Goal: Information Seeking & Learning: Find specific page/section

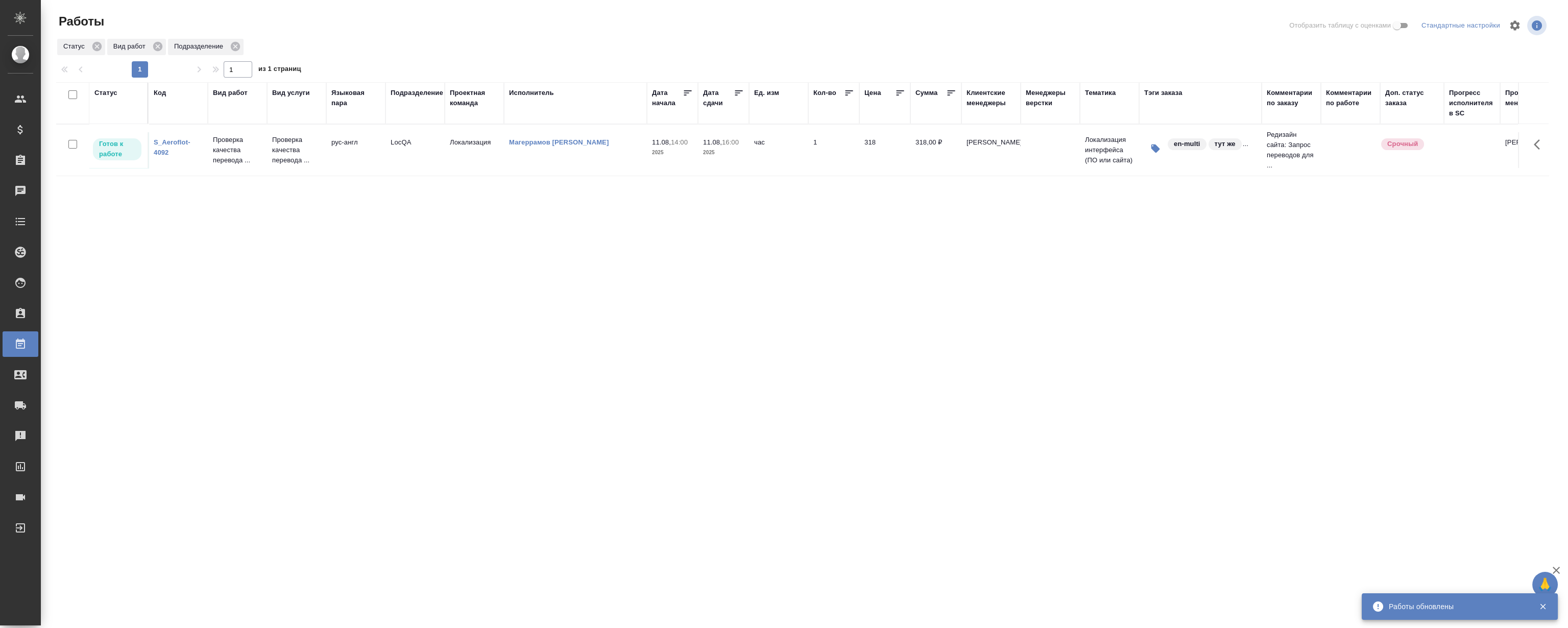
click at [172, 143] on link "S_Aeroflot-4092" at bounding box center [172, 147] width 37 height 18
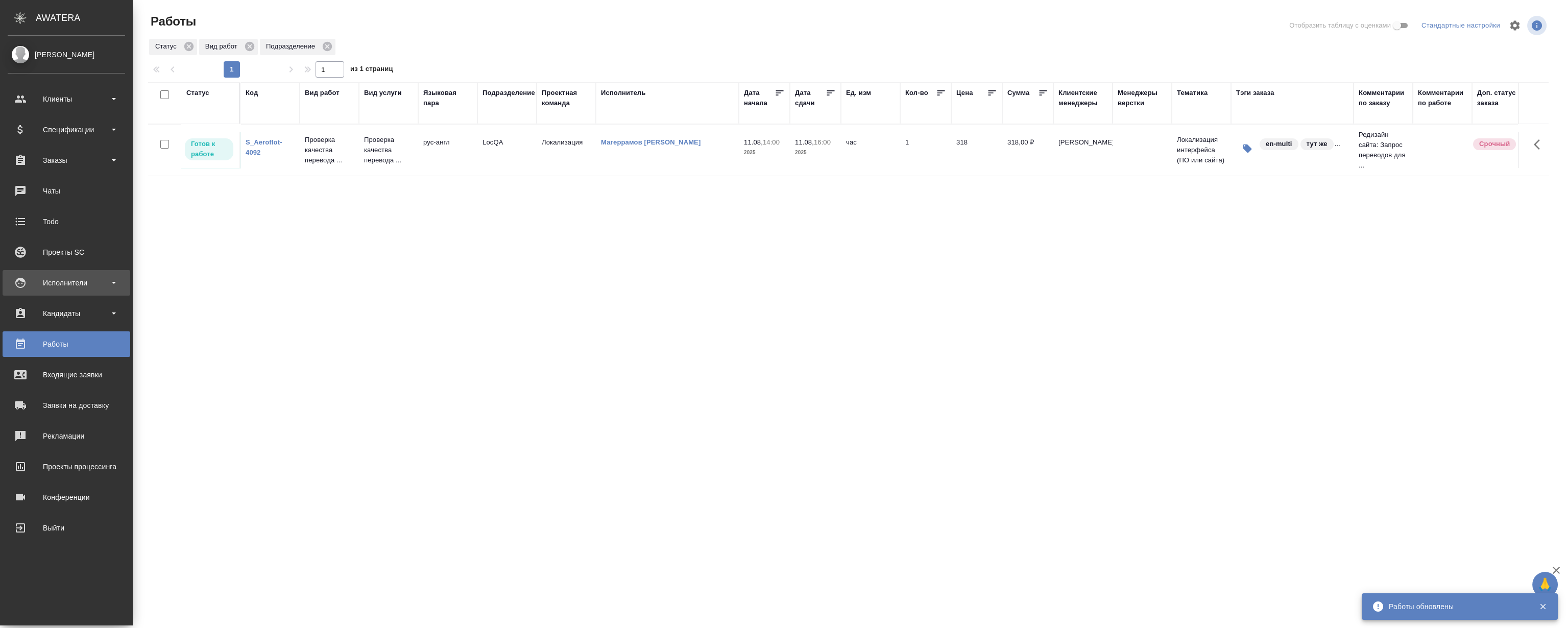
click at [58, 281] on div "Исполнители" at bounding box center [66, 282] width 117 height 15
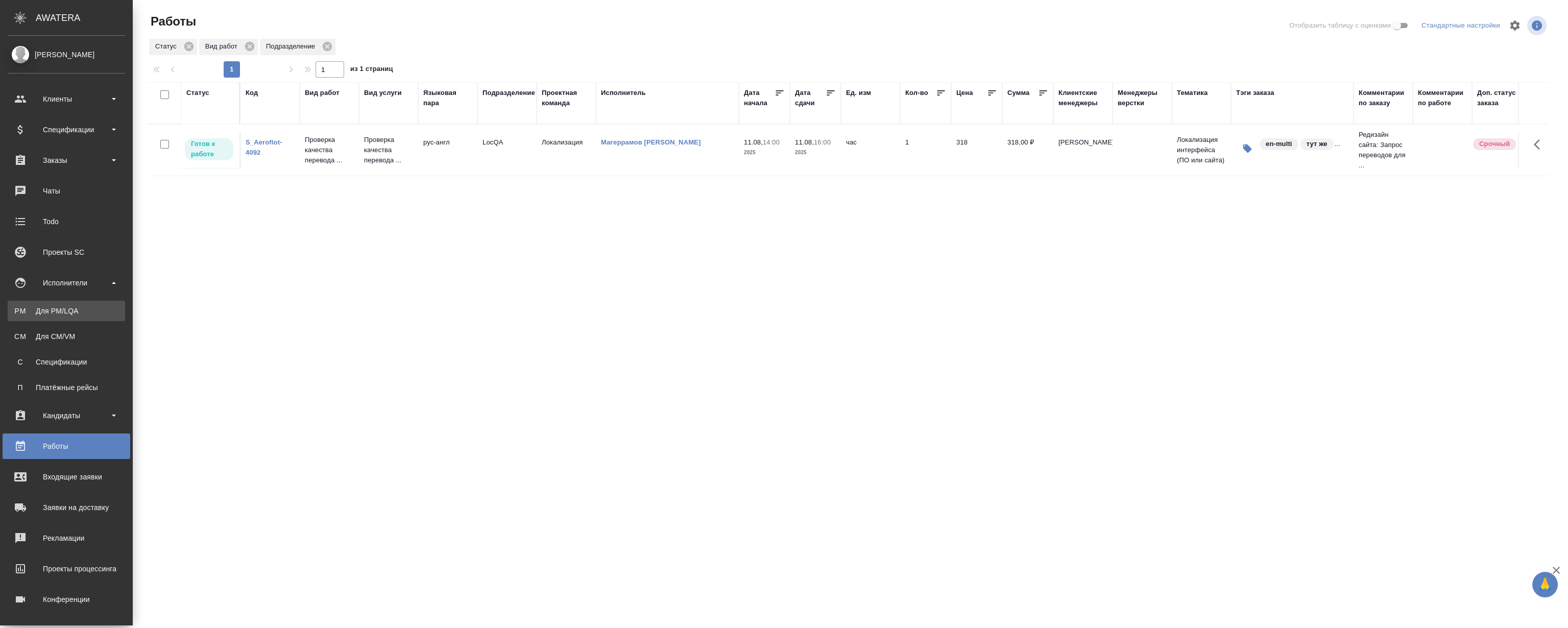
click at [79, 312] on div "Для PM/LQA" at bounding box center [66, 310] width 107 height 10
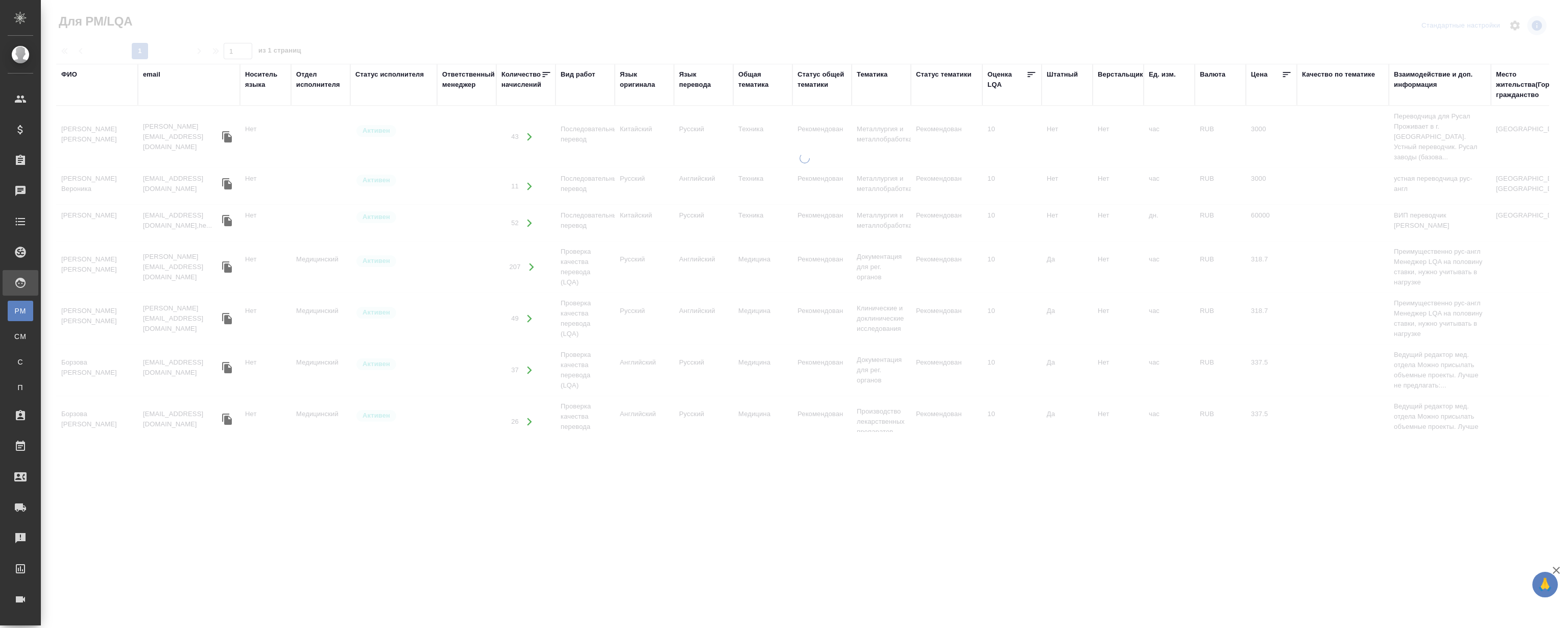
click at [73, 75] on div "ФИО" at bounding box center [69, 74] width 16 height 10
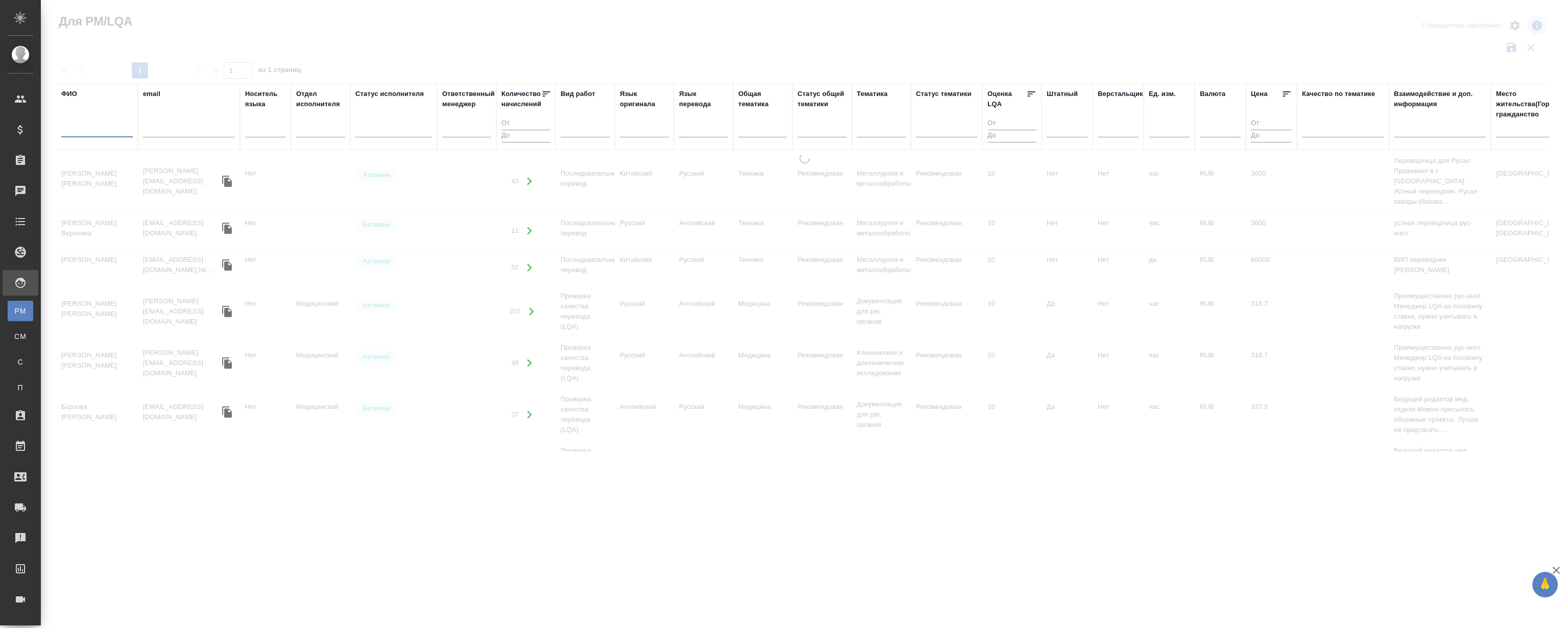
click at [97, 137] on input "text" at bounding box center [97, 131] width 71 height 13
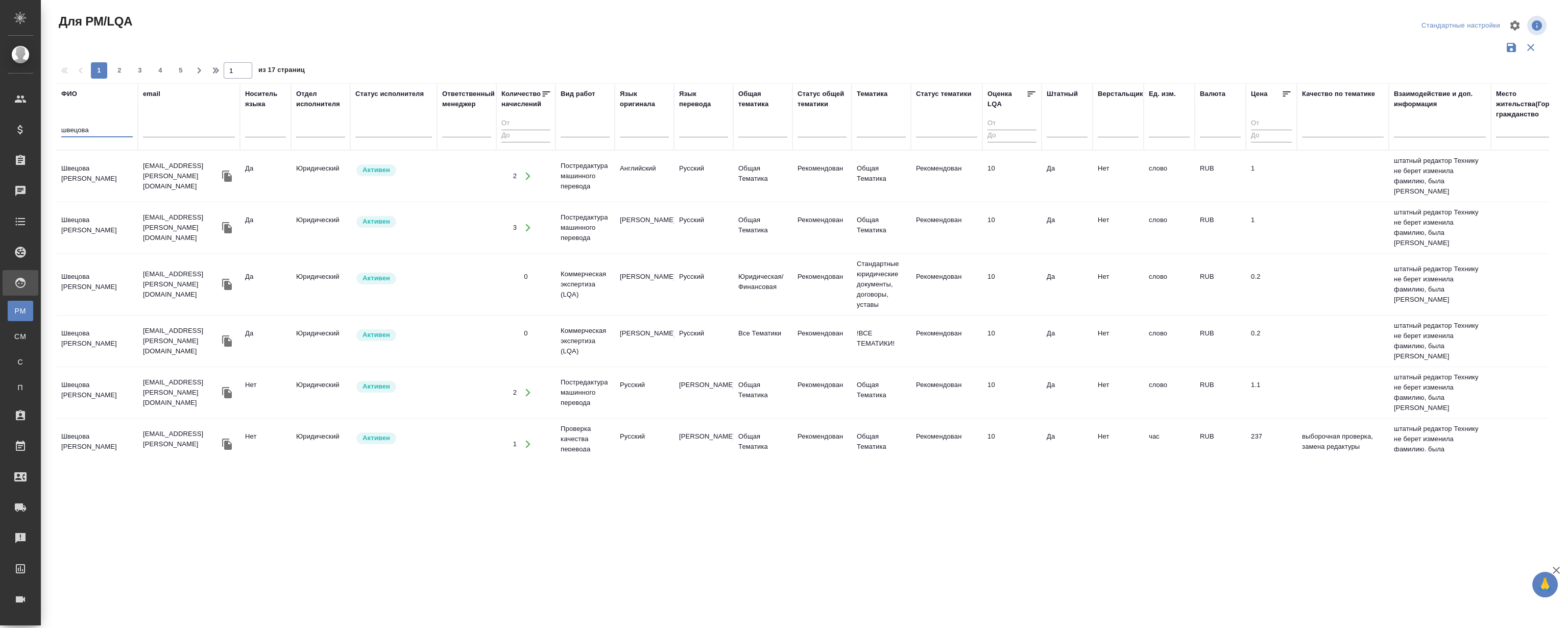
type input "швецова"
click at [97, 166] on td "Швецова Лариса" at bounding box center [97, 176] width 82 height 36
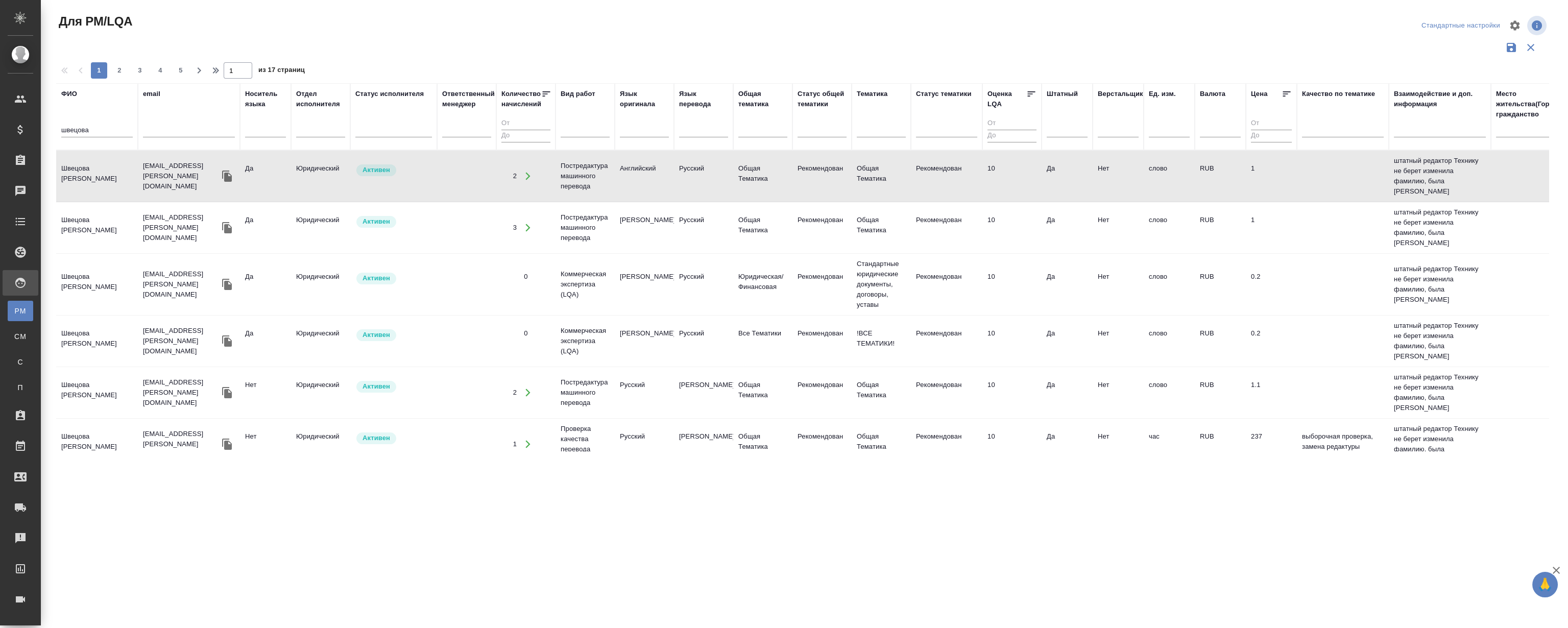
click at [97, 166] on td "Швецова Лариса" at bounding box center [97, 176] width 82 height 36
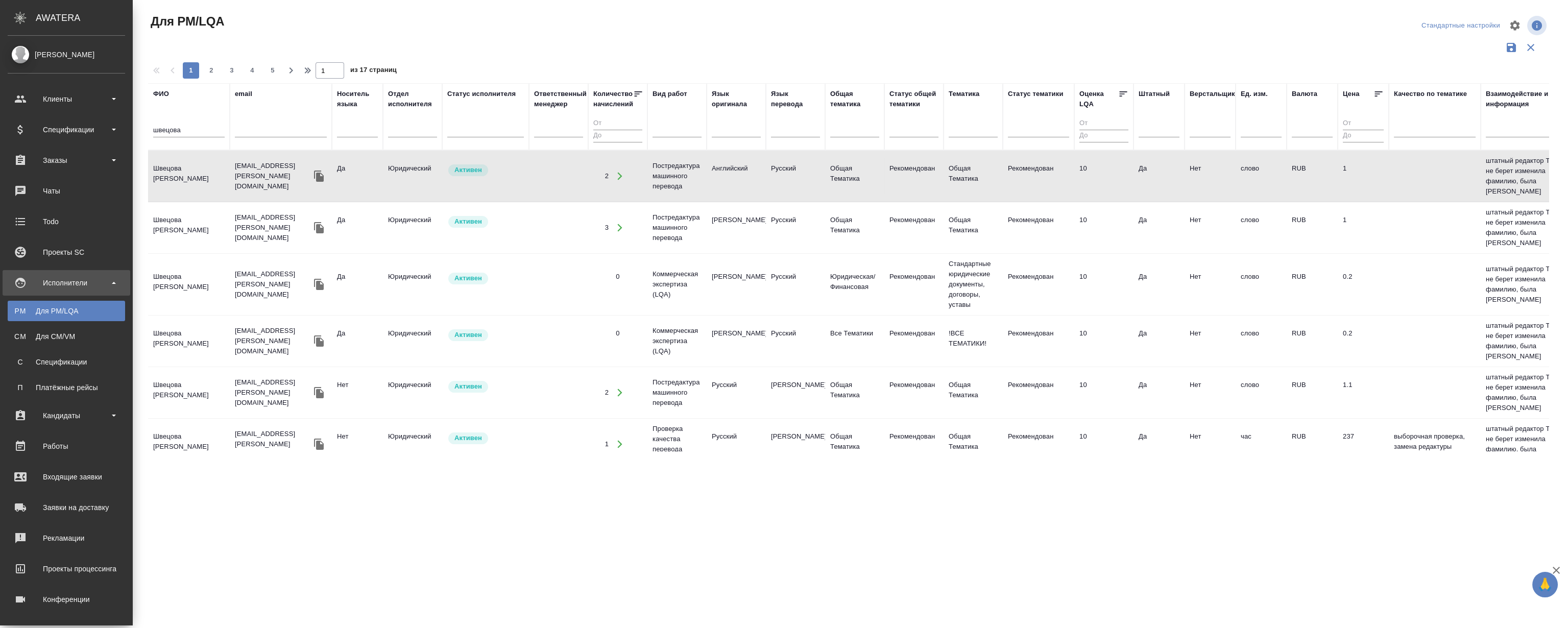
click at [66, 432] on ul "Клиенты Спецификации Заказы 0 Чаты Todo Проекты SC Исполнители PM Для PM/LQA CM…" at bounding box center [66, 361] width 133 height 562
click at [69, 438] on link "Работы" at bounding box center [66, 446] width 128 height 26
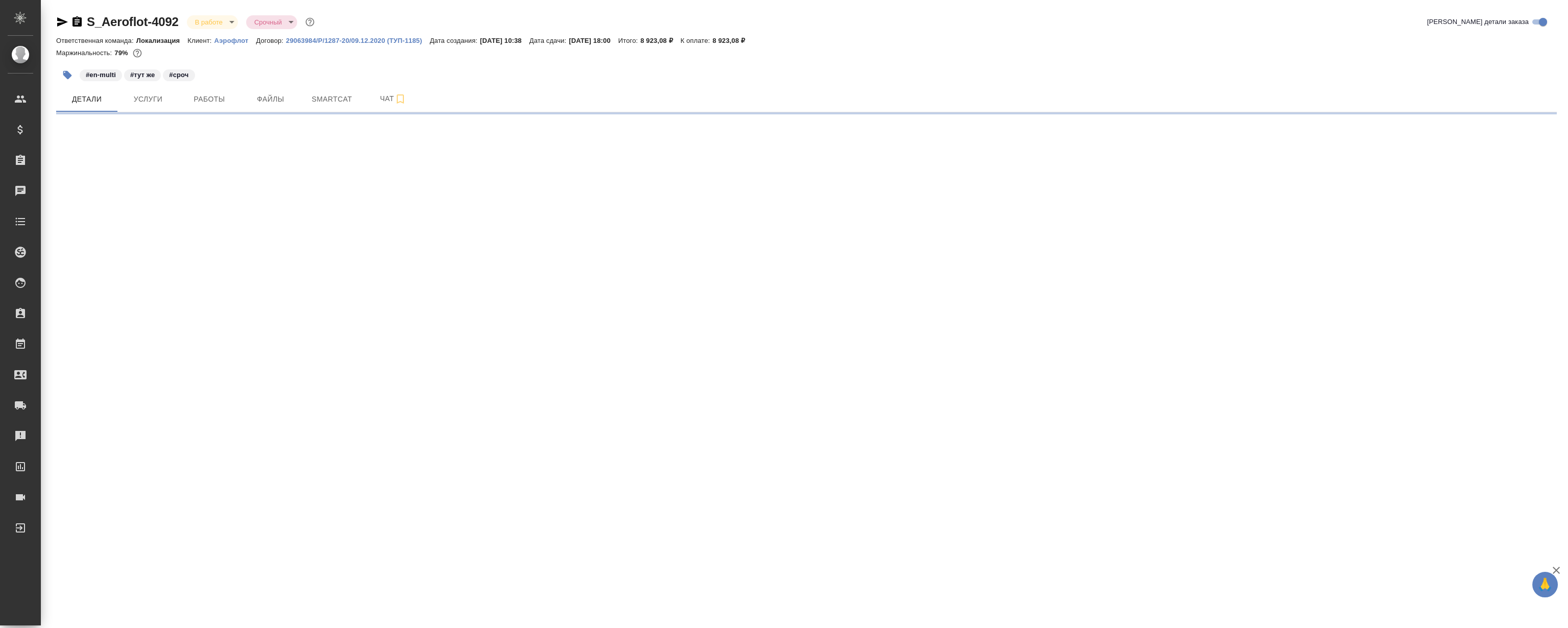
select select "RU"
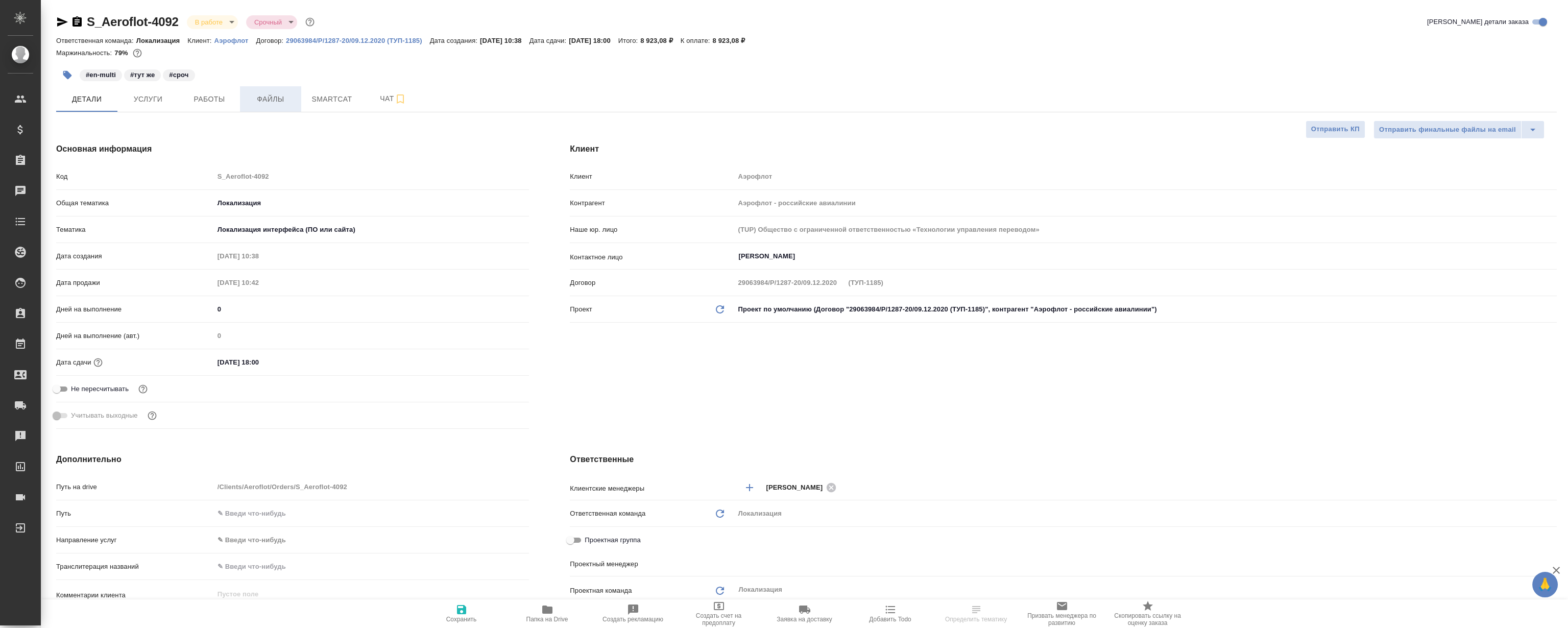
type textarea "x"
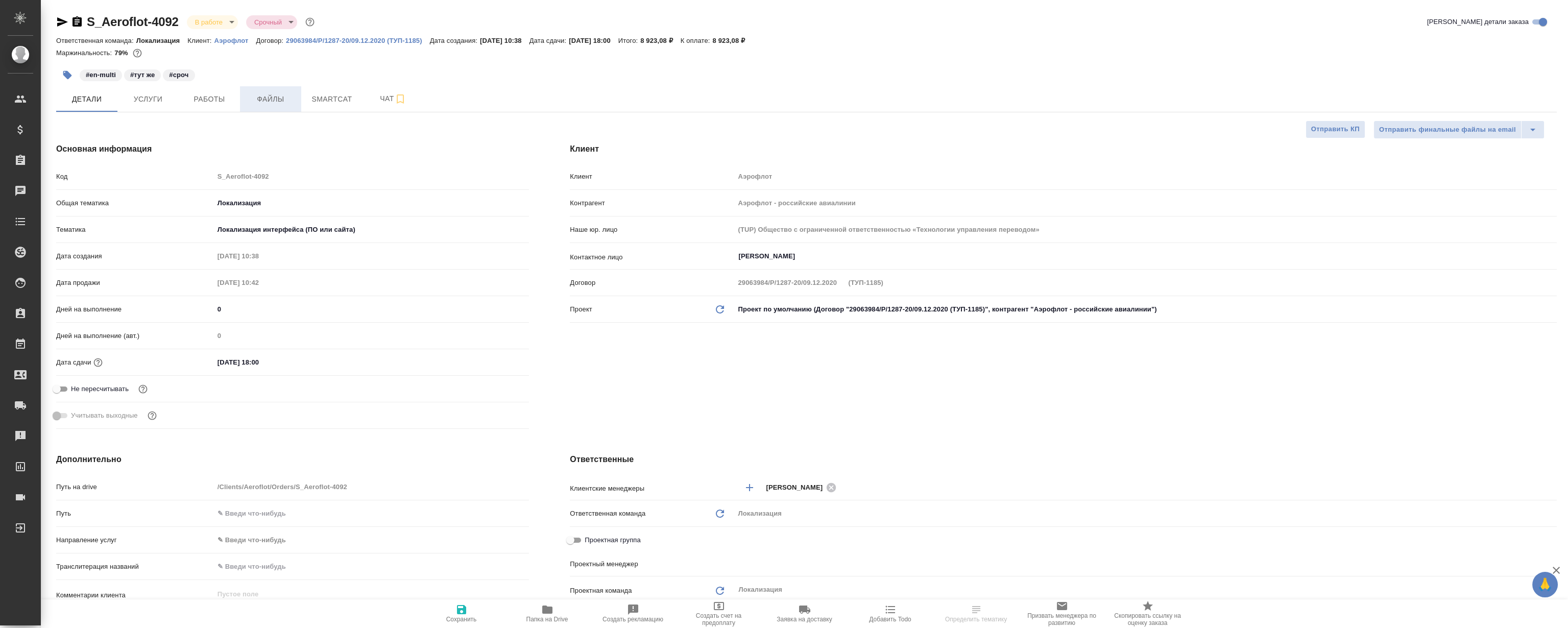
type textarea "x"
type input "[PERSON_NAME]"
click at [224, 95] on span "Работы" at bounding box center [209, 99] width 49 height 13
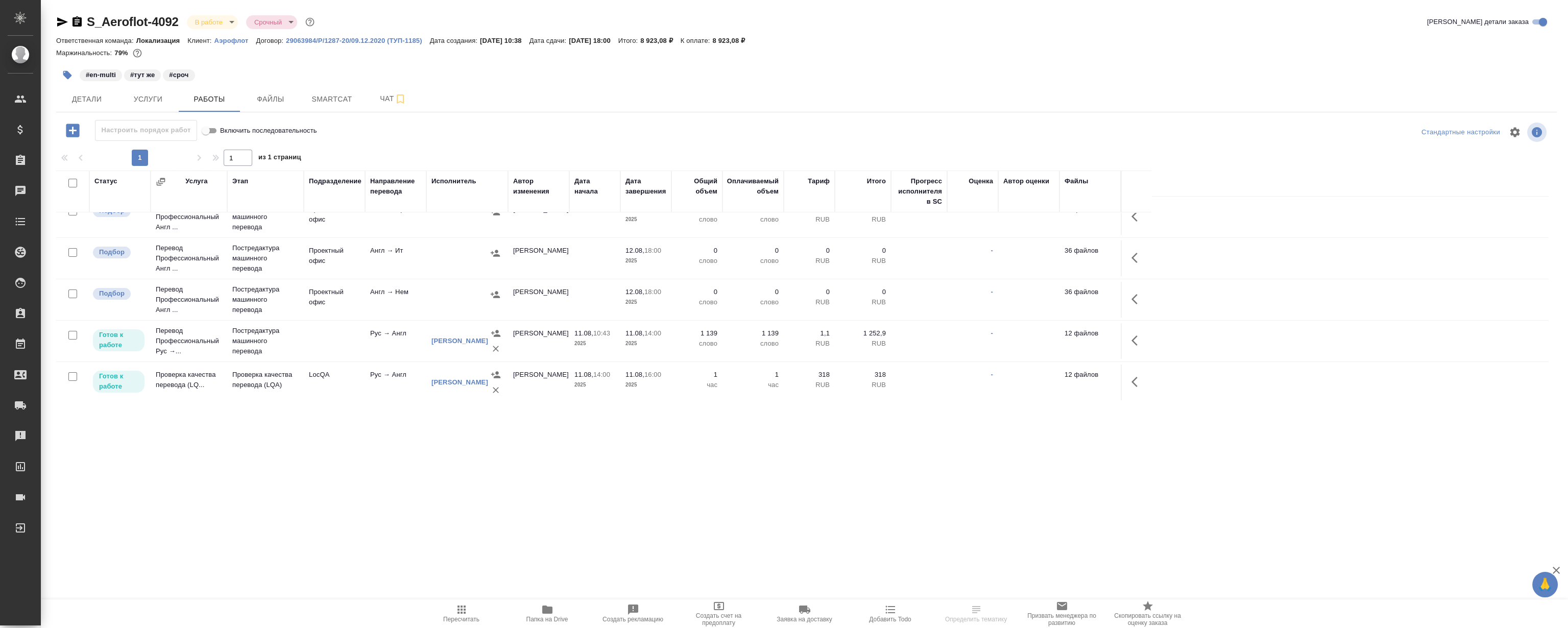
scroll to position [194, 0]
click at [346, 110] on button "Smartcat" at bounding box center [332, 99] width 61 height 26
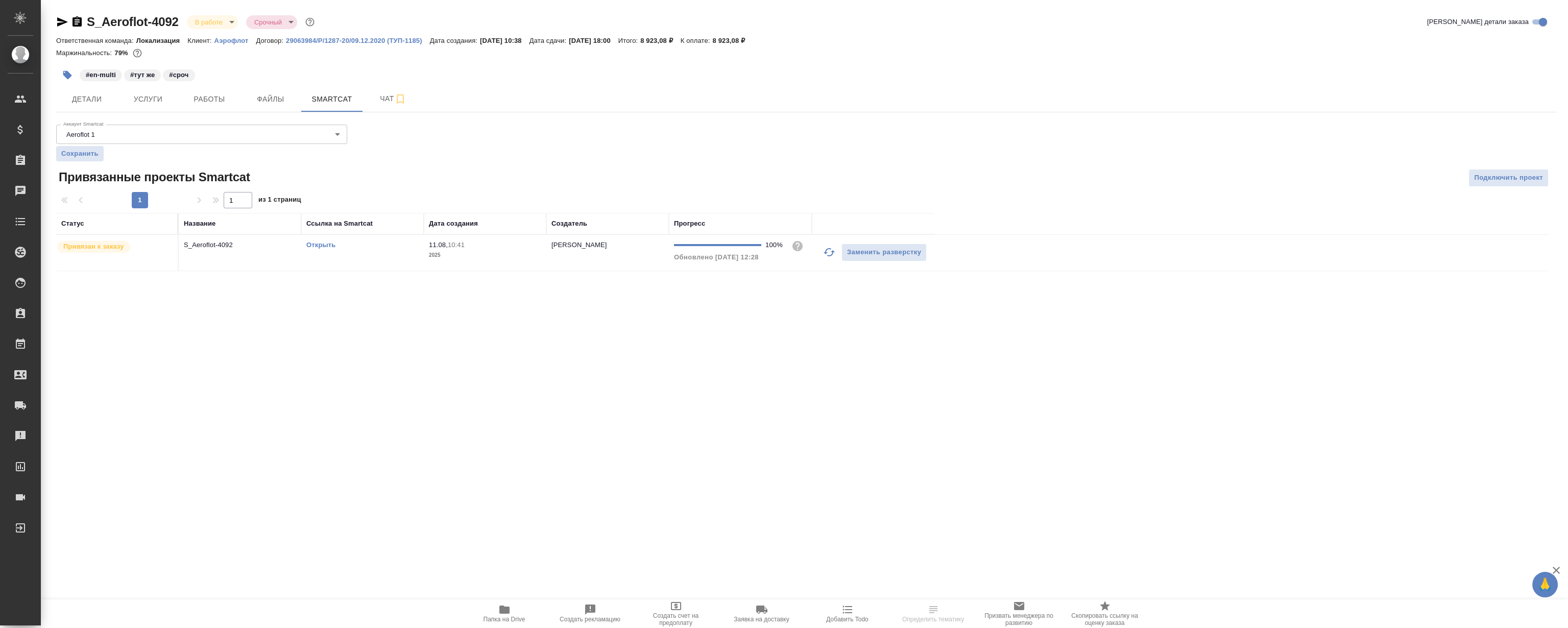
click at [321, 243] on link "Открыть" at bounding box center [321, 245] width 29 height 8
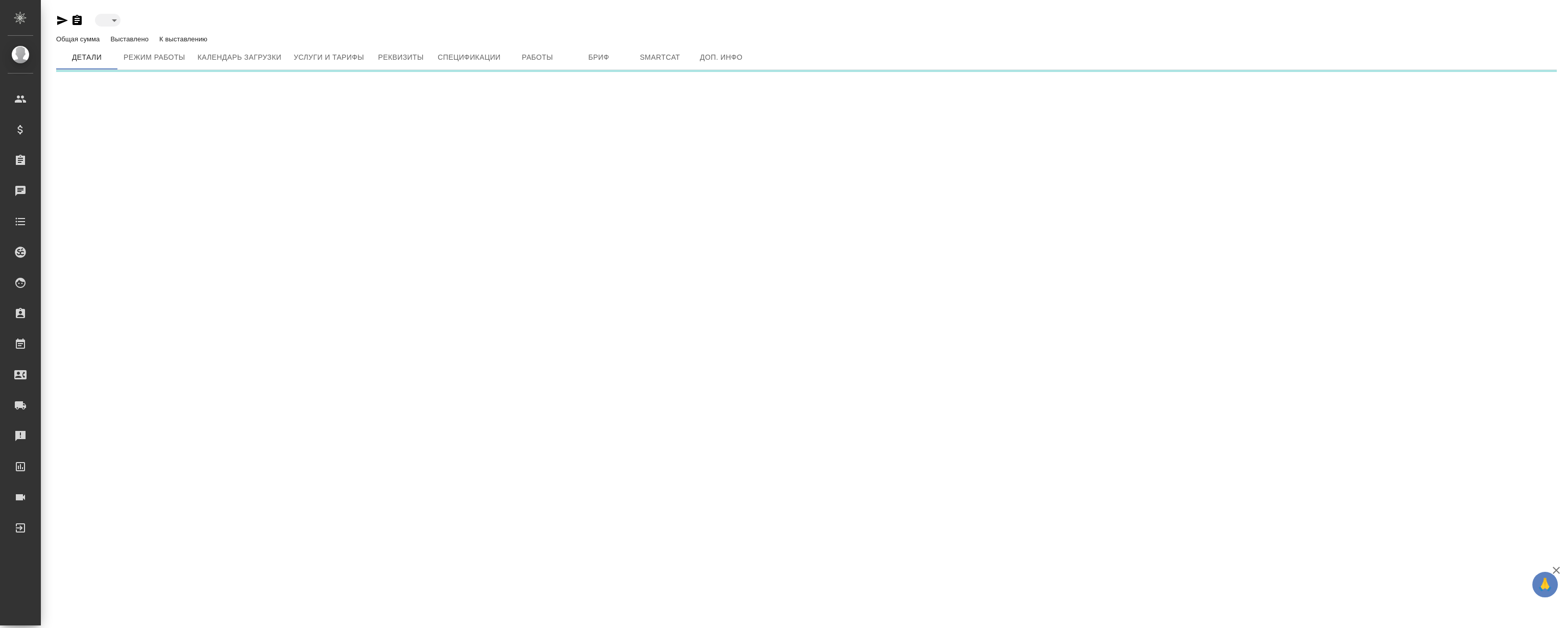
type input "active"
